Goal: Information Seeking & Learning: Learn about a topic

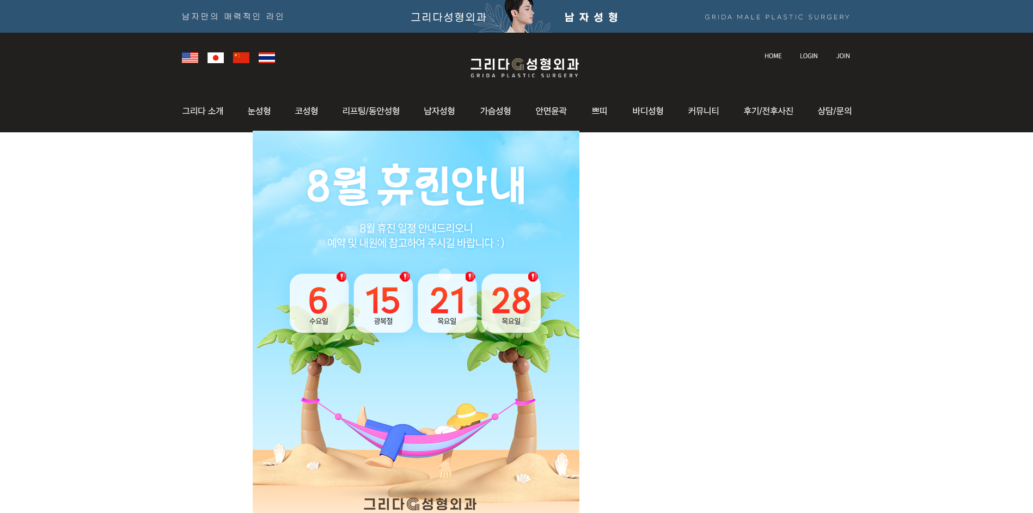
click at [781, 111] on img at bounding box center [770, 111] width 76 height 42
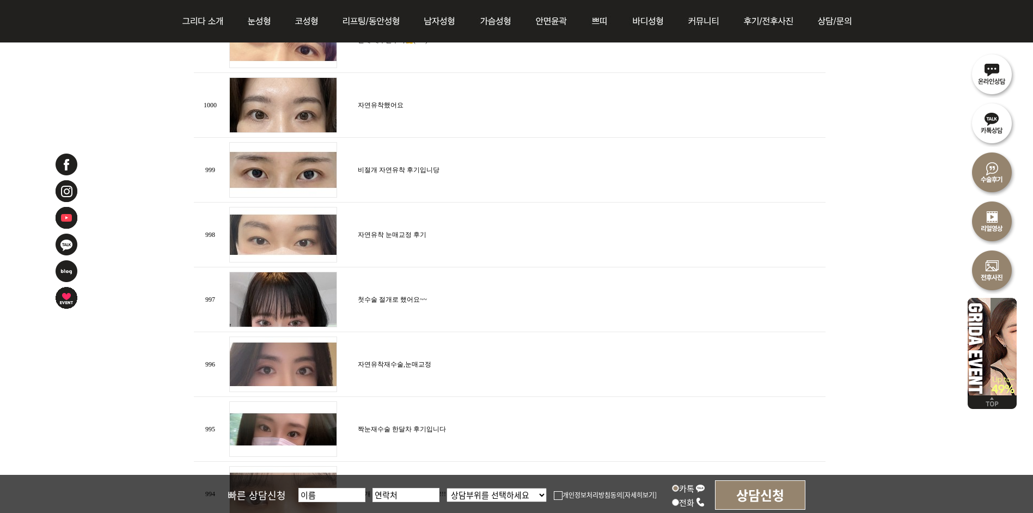
scroll to position [980, 0]
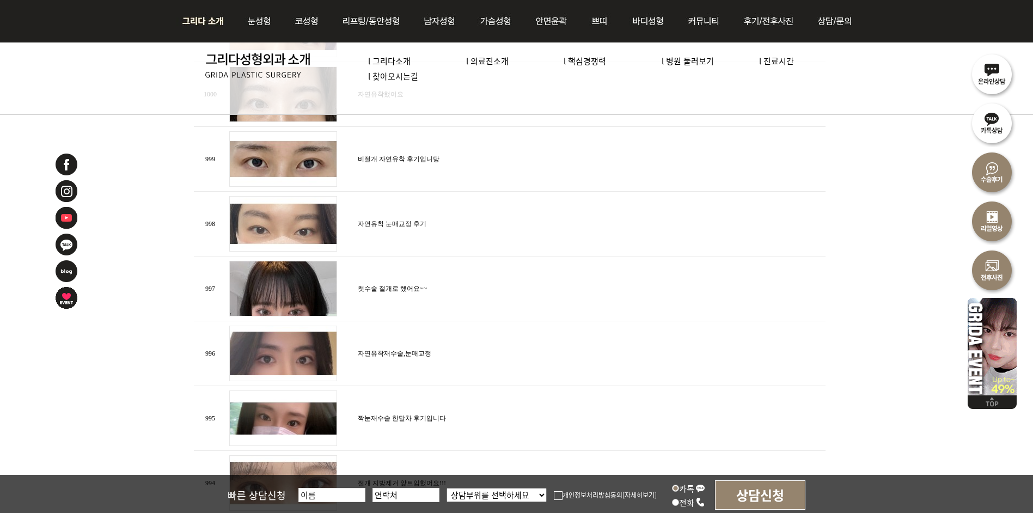
click at [215, 24] on img at bounding box center [205, 21] width 59 height 42
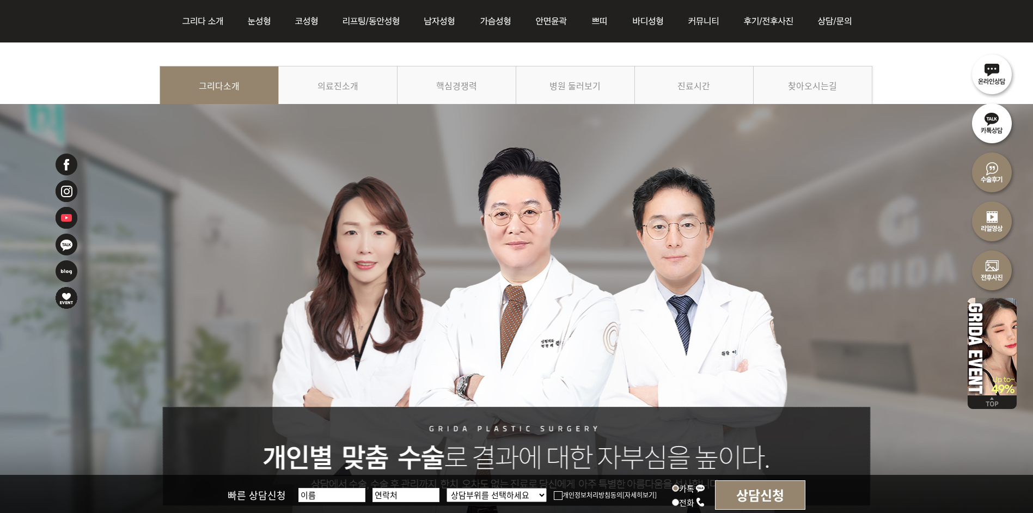
scroll to position [109, 0]
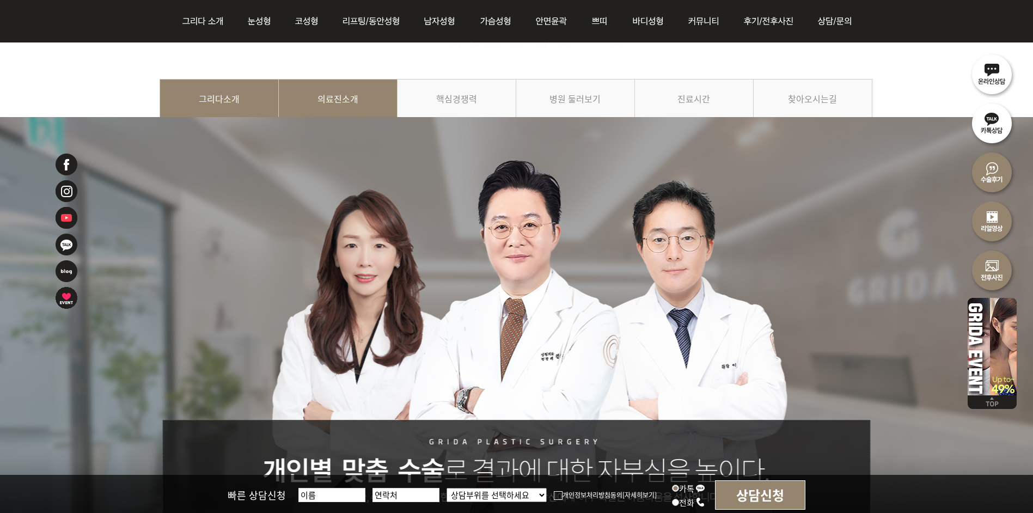
click at [325, 96] on link "의료진소개" at bounding box center [338, 104] width 119 height 50
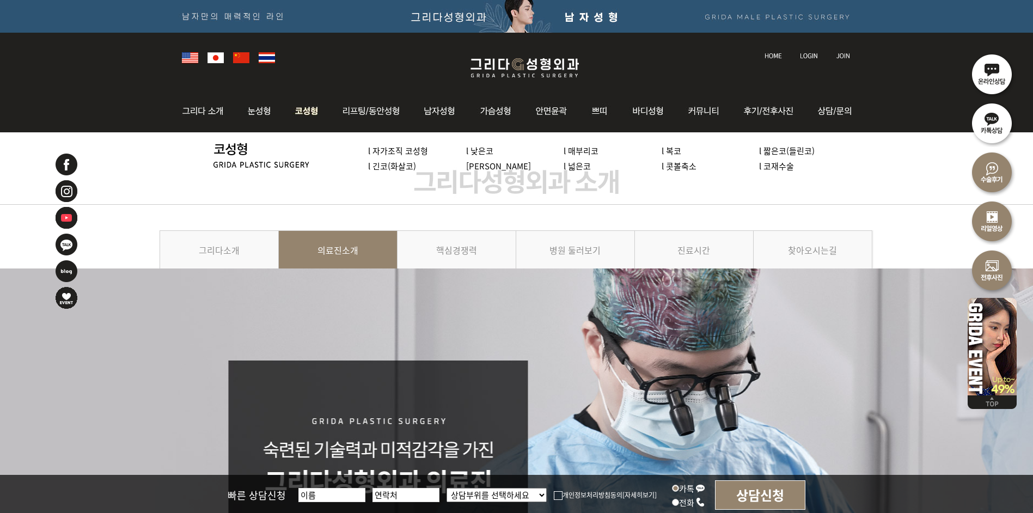
click at [300, 112] on img at bounding box center [307, 111] width 46 height 42
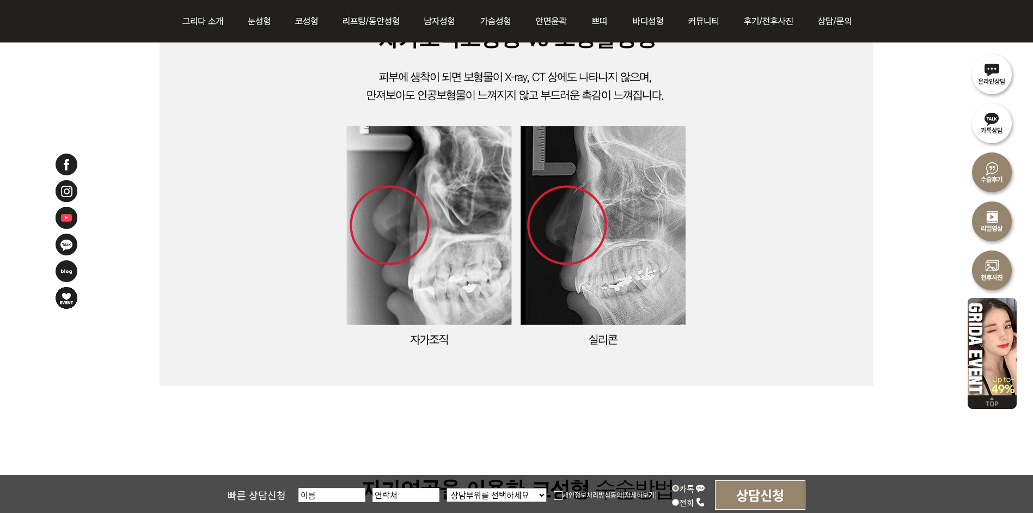
scroll to position [1034, 0]
